Goal: Task Accomplishment & Management: Manage account settings

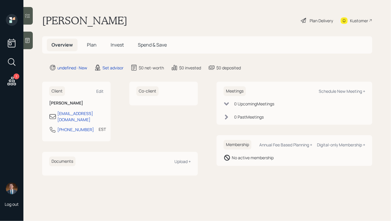
click at [32, 42] on div at bounding box center [27, 41] width 9 height 18
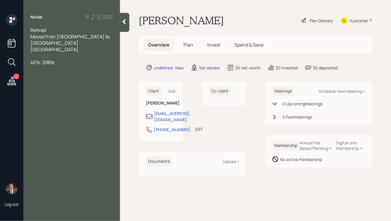
click at [41, 53] on div at bounding box center [71, 56] width 83 height 6
click at [68, 79] on div "401k: $180k" at bounding box center [71, 82] width 83 height 6
click at [54, 32] on div "Retired" at bounding box center [71, 30] width 83 height 6
click at [75, 91] on div "Home: paid for" at bounding box center [71, 94] width 83 height 6
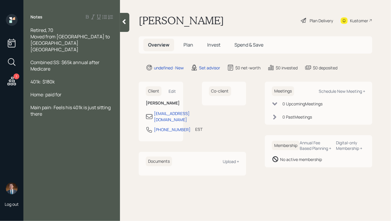
click at [55, 29] on div "Retired, 70" at bounding box center [71, 30] width 83 height 6
click at [59, 104] on div "Main pain: Feels his 401k is just sitting there" at bounding box center [71, 110] width 83 height 13
click at [87, 33] on div "Retired, 70, married" at bounding box center [71, 30] width 83 height 6
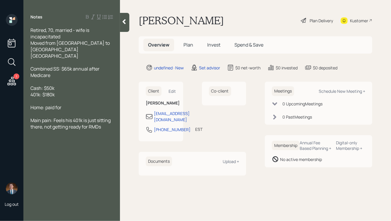
click at [45, 104] on span "Home: paid for" at bounding box center [45, 107] width 31 height 6
click at [94, 104] on div "Home: ~$300k value, paid for" at bounding box center [71, 107] width 83 height 6
drag, startPoint x: 108, startPoint y: 115, endPoint x: 58, endPoint y: 82, distance: 60.0
click at [58, 82] on div "Retired, 70, married - wife is incapacitated Moved from [GEOGRAPHIC_DATA] to [G…" at bounding box center [71, 78] width 83 height 103
click at [58, 91] on div "401k: $180k" at bounding box center [71, 94] width 83 height 6
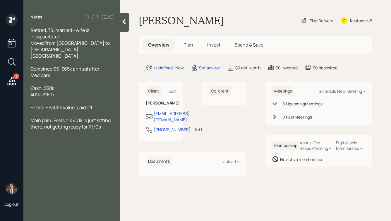
click at [123, 27] on div at bounding box center [124, 22] width 9 height 19
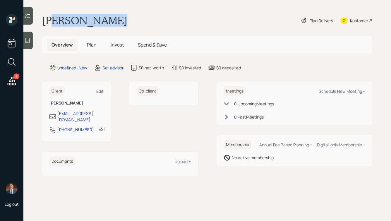
drag, startPoint x: 109, startPoint y: 23, endPoint x: 53, endPoint y: 21, distance: 56.0
click at [53, 21] on div "[PERSON_NAME] Plan Delivery Kustomer" at bounding box center [207, 20] width 330 height 13
click at [53, 20] on h1 "[PERSON_NAME]" at bounding box center [84, 20] width 85 height 13
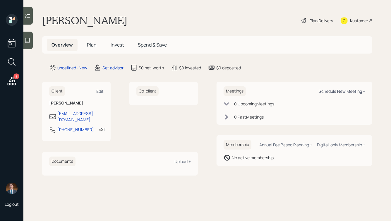
click at [333, 89] on div "Schedule New Meeting +" at bounding box center [342, 91] width 47 height 6
select select "round-[PERSON_NAME]"
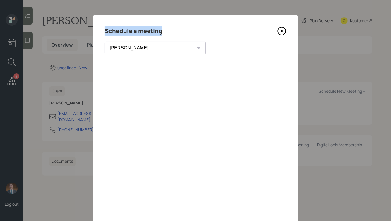
drag, startPoint x: 104, startPoint y: 29, endPoint x: 175, endPoint y: 40, distance: 71.8
click at [175, 40] on div "Schedule a meeting [PERSON_NAME] [PERSON_NAME] [PERSON_NAME] [PERSON_NAME] [PER…" at bounding box center [195, 132] width 205 height 234
drag, startPoint x: 162, startPoint y: 30, endPoint x: 107, endPoint y: 30, distance: 54.8
click at [107, 30] on h4 "Schedule a meeting" at bounding box center [133, 30] width 57 height 9
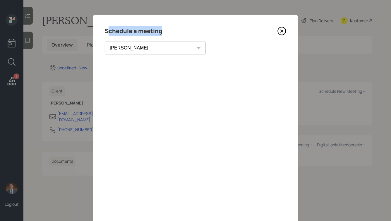
click at [107, 30] on h4 "Schedule a meeting" at bounding box center [133, 30] width 57 height 9
drag, startPoint x: 163, startPoint y: 31, endPoint x: 101, endPoint y: 28, distance: 61.9
click at [101, 28] on div "Schedule a meeting [PERSON_NAME] [PERSON_NAME] [PERSON_NAME] [PERSON_NAME] [PER…" at bounding box center [195, 132] width 205 height 234
click at [135, 28] on h4 "Schedule a meeting" at bounding box center [133, 30] width 57 height 9
drag, startPoint x: 105, startPoint y: 31, endPoint x: 169, endPoint y: 37, distance: 64.4
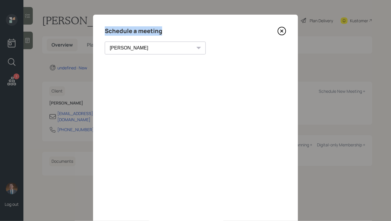
click at [169, 37] on div "Schedule a meeting [PERSON_NAME] [PERSON_NAME] [PERSON_NAME] [PERSON_NAME] [PER…" at bounding box center [195, 132] width 205 height 234
drag, startPoint x: 162, startPoint y: 31, endPoint x: 98, endPoint y: 32, distance: 64.4
click at [98, 32] on div "Schedule a meeting [PERSON_NAME] [PERSON_NAME] [PERSON_NAME] [PERSON_NAME] [PER…" at bounding box center [195, 132] width 205 height 234
click at [137, 30] on h4 "Schedule a meeting" at bounding box center [133, 30] width 57 height 9
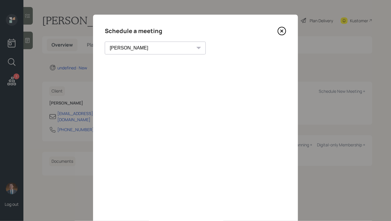
click at [282, 32] on icon at bounding box center [282, 31] width 9 height 9
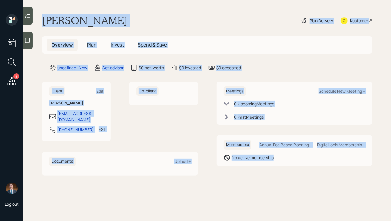
drag, startPoint x: 43, startPoint y: 20, endPoint x: 318, endPoint y: 180, distance: 318.2
click at [318, 180] on main "[PERSON_NAME] Plan Delivery Kustomer Overview Plan Invest Spend & Save undefine…" at bounding box center [207, 110] width 368 height 221
click at [298, 172] on main "[PERSON_NAME] Plan Delivery Kustomer Overview Plan Invest Spend & Save undefine…" at bounding box center [207, 110] width 368 height 221
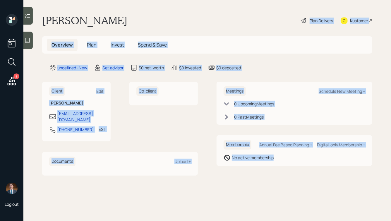
drag, startPoint x: 321, startPoint y: 175, endPoint x: 161, endPoint y: 17, distance: 225.2
click at [161, 18] on main "[PERSON_NAME] Plan Delivery Kustomer Overview Plan Invest Spend & Save undefine…" at bounding box center [207, 110] width 368 height 221
click at [161, 17] on div "[PERSON_NAME] Plan Delivery Kustomer" at bounding box center [207, 20] width 330 height 13
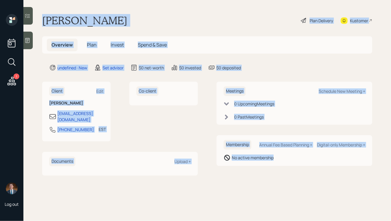
drag, startPoint x: 43, startPoint y: 20, endPoint x: 269, endPoint y: 181, distance: 277.9
click at [269, 181] on main "[PERSON_NAME] Plan Delivery Kustomer Overview Plan Invest Spend & Save undefine…" at bounding box center [207, 110] width 368 height 221
drag, startPoint x: 314, startPoint y: 170, endPoint x: 112, endPoint y: 8, distance: 259.2
click at [112, 8] on main "[PERSON_NAME] Plan Delivery Kustomer Overview Plan Invest Spend & Save undefine…" at bounding box center [207, 110] width 368 height 221
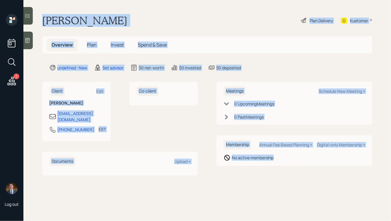
click at [114, 23] on div "[PERSON_NAME] Plan Delivery Kustomer" at bounding box center [207, 20] width 330 height 13
